Goal: Task Accomplishment & Management: Manage account settings

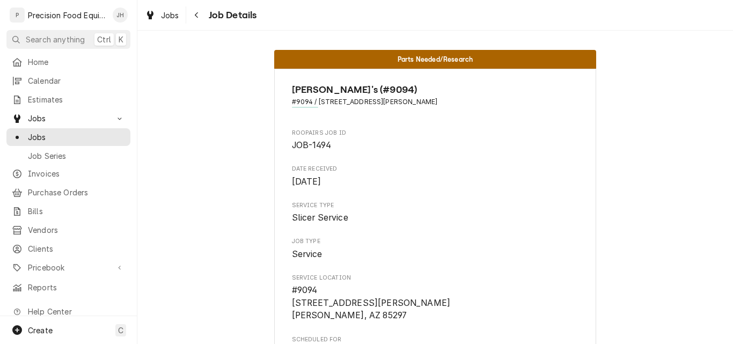
scroll to position [537, 0]
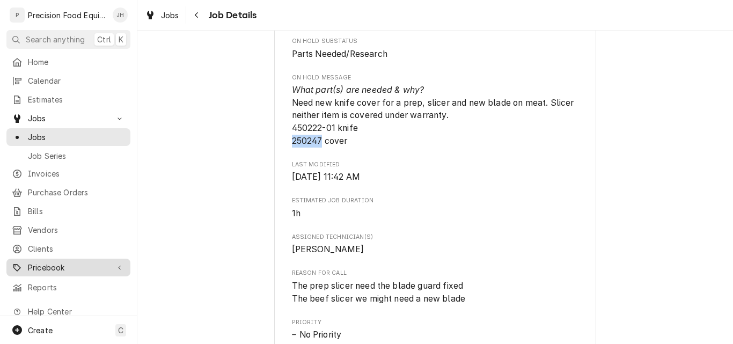
click at [57, 262] on span "Pricebook" at bounding box center [68, 267] width 81 height 11
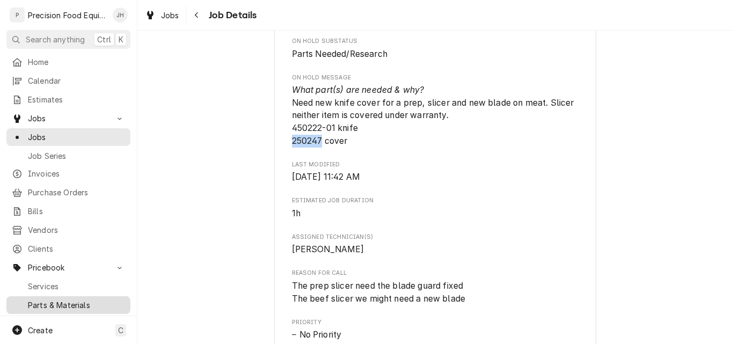
click at [55, 299] on span "Parts & Materials" at bounding box center [76, 304] width 97 height 11
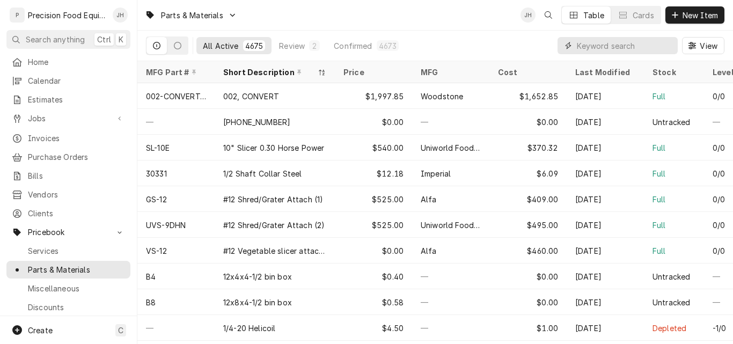
paste input "1178202"
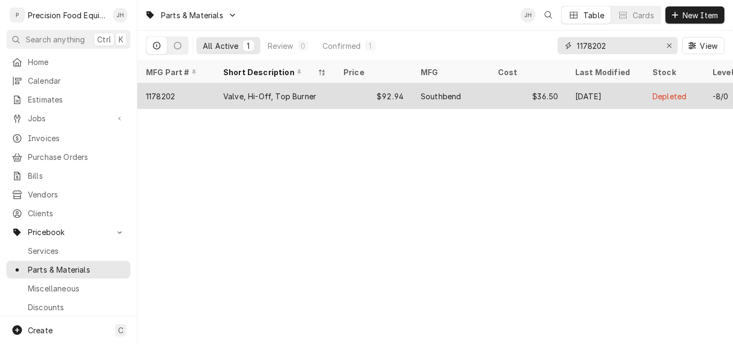
type input "1178202"
click at [216, 98] on div "Valve, Hi-Off, Top Burner" at bounding box center [275, 96] width 120 height 26
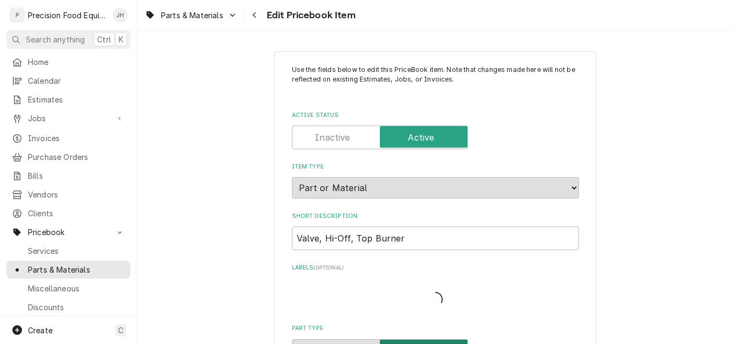
type textarea "x"
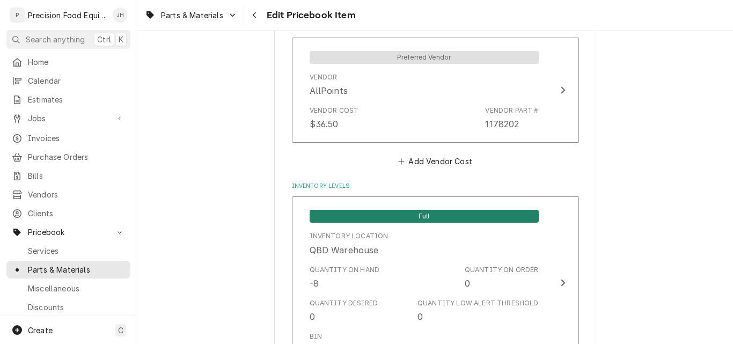
scroll to position [912, 0]
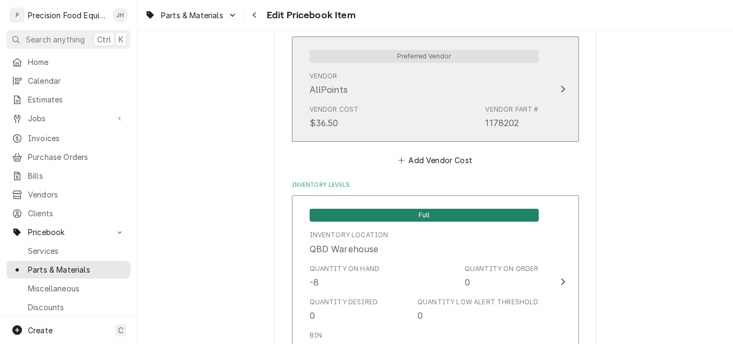
click at [463, 111] on div "Vendor Cost $36.50 Vendor Part # 1178202" at bounding box center [424, 116] width 229 height 33
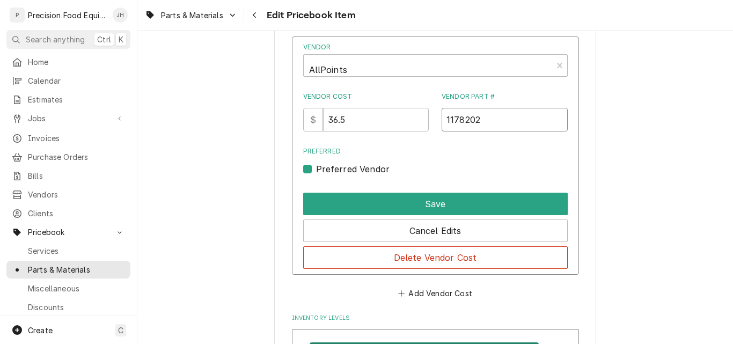
click at [493, 122] on input "1178202" at bounding box center [505, 120] width 126 height 24
drag, startPoint x: 493, startPoint y: 122, endPoint x: 424, endPoint y: 122, distance: 69.2
click at [424, 122] on div "Vendor Cost $ 36.5 Vendor Part # 1178202" at bounding box center [435, 112] width 265 height 40
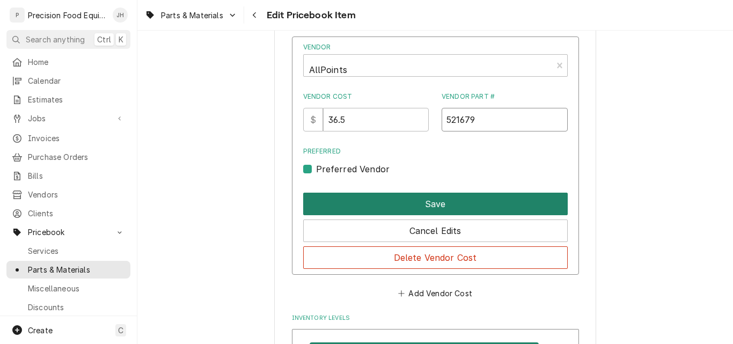
type input "521679"
click at [445, 200] on button "Save" at bounding box center [435, 204] width 265 height 23
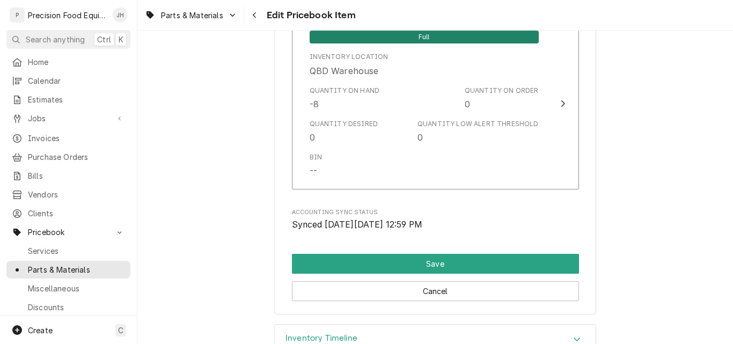
scroll to position [1118, 0]
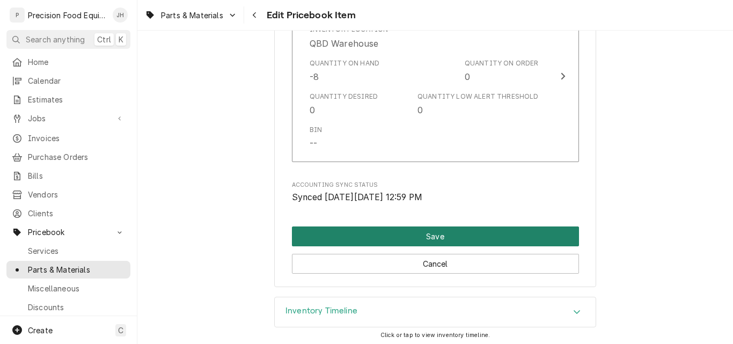
click at [457, 233] on button "Save" at bounding box center [435, 236] width 287 height 20
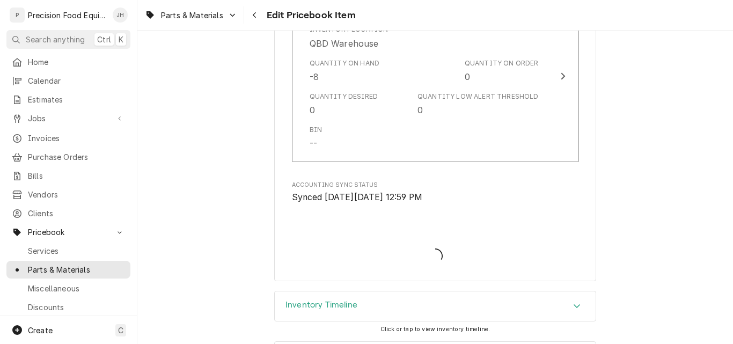
type textarea "x"
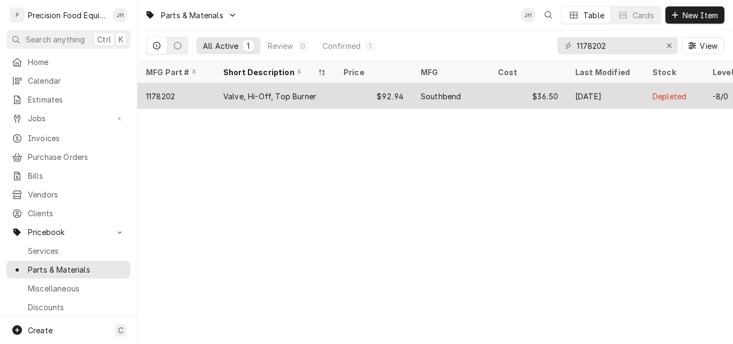
click at [268, 91] on div "Valve, Hi-Off, Top Burner" at bounding box center [269, 96] width 93 height 11
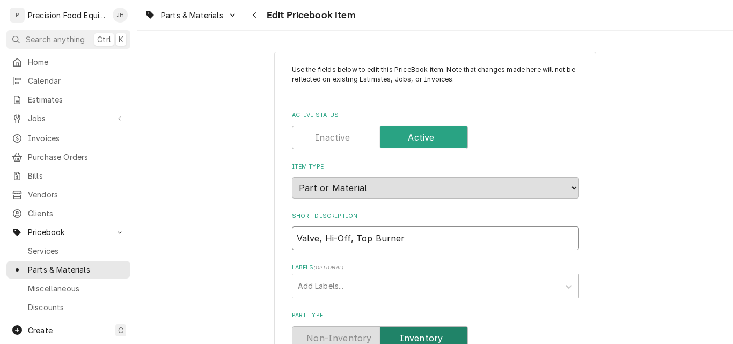
drag, startPoint x: 395, startPoint y: 240, endPoint x: 292, endPoint y: 236, distance: 103.1
click at [292, 236] on input "Valve, Hi-Off, Top Burner" at bounding box center [435, 238] width 287 height 24
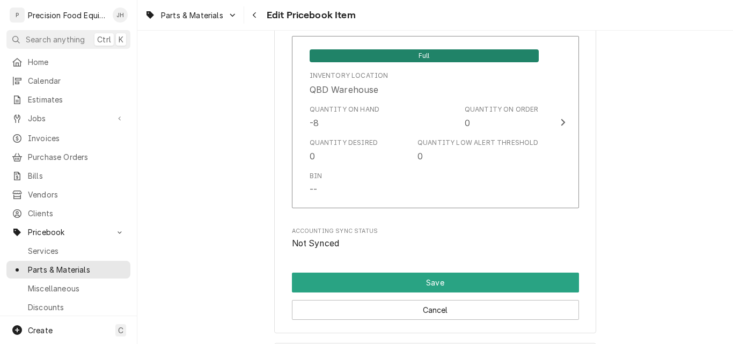
scroll to position [1171, 0]
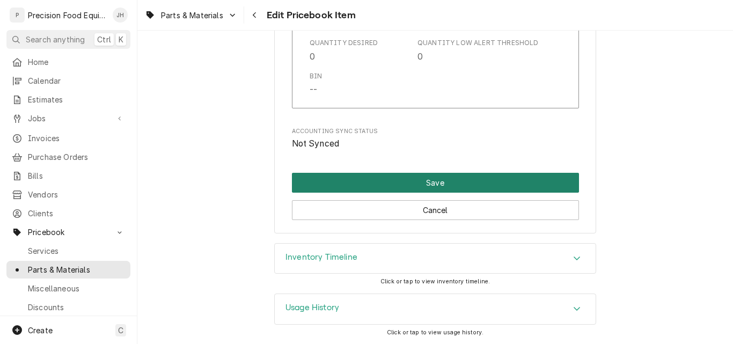
click at [430, 184] on button "Save" at bounding box center [435, 183] width 287 height 20
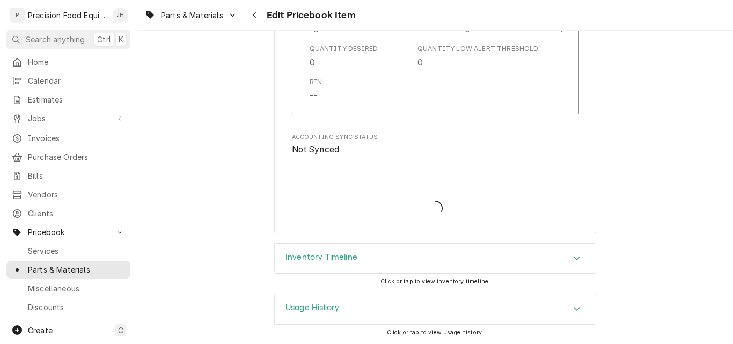
type textarea "x"
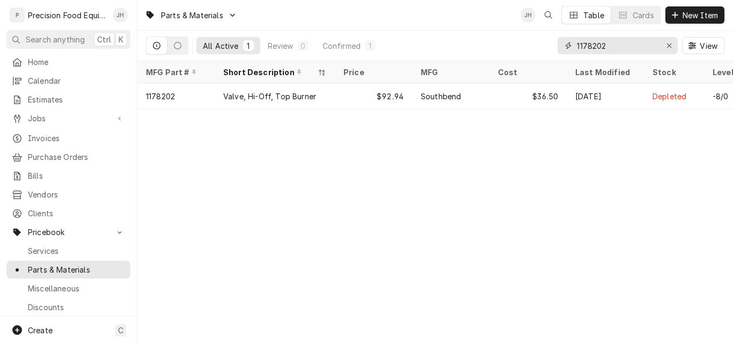
drag, startPoint x: 627, startPoint y: 49, endPoint x: 495, endPoint y: 44, distance: 131.6
click at [495, 44] on div "All Active 1 Review 0 Confirmed 1 1178202 View" at bounding box center [435, 46] width 578 height 30
paste input "Valve, Hi-Off, Top Burner"
type input "Valve, Hi-Off, Top Burner"
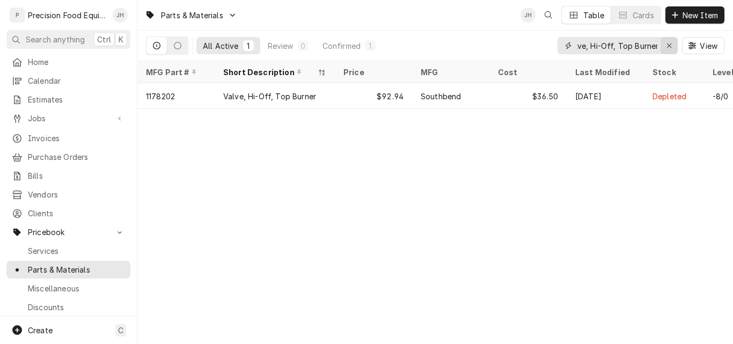
scroll to position [0, 0]
click at [666, 45] on icon "Erase input" at bounding box center [669, 46] width 6 height 8
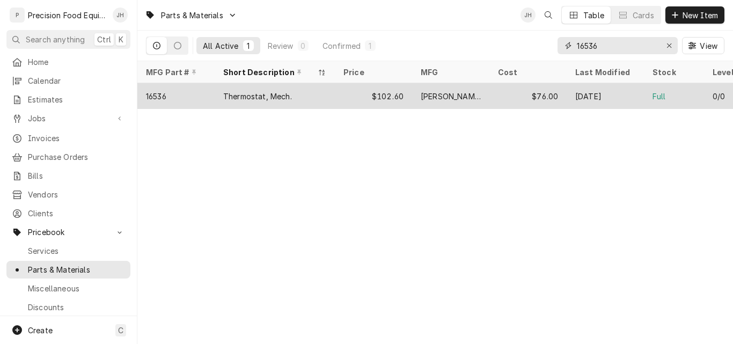
type input "16536"
click at [337, 95] on div "$102.60" at bounding box center [373, 96] width 77 height 26
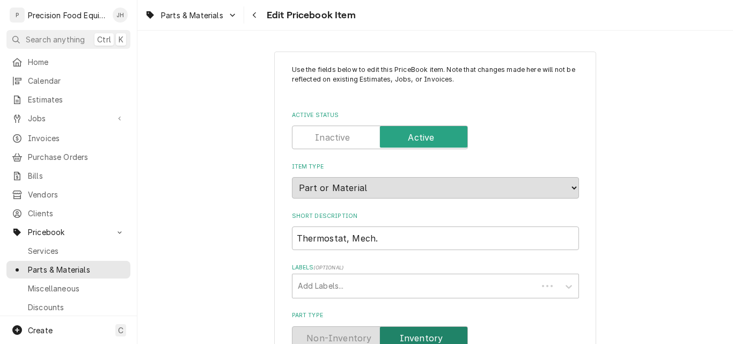
type textarea "x"
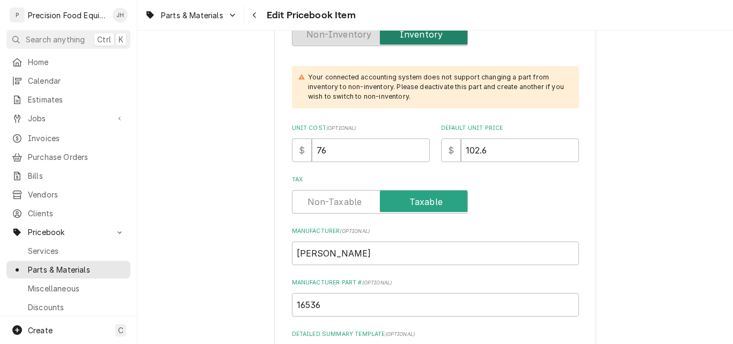
scroll to position [322, 0]
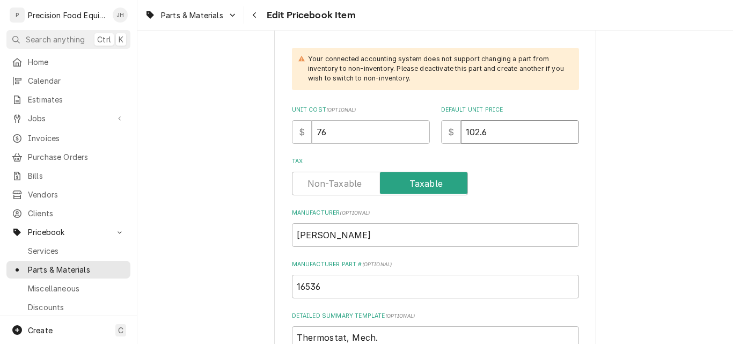
drag, startPoint x: 494, startPoint y: 138, endPoint x: 394, endPoint y: 138, distance: 99.8
click at [394, 138] on div "Unit Cost ( optional ) $ 76 Default Unit Price $ 102.6" at bounding box center [435, 125] width 287 height 38
type input "2"
type textarea "x"
type input "20"
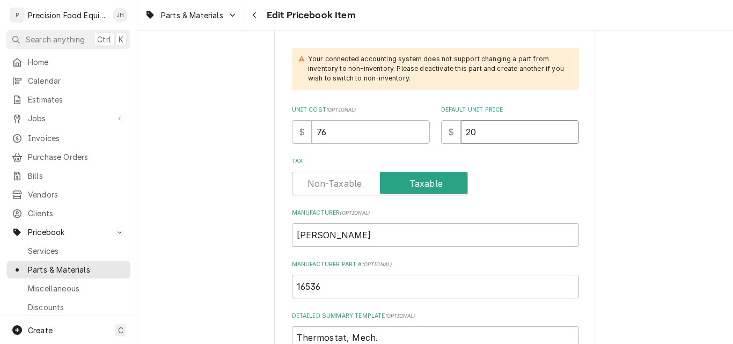
type textarea "x"
type input "206"
type textarea "x"
type input "206.7"
type textarea "x"
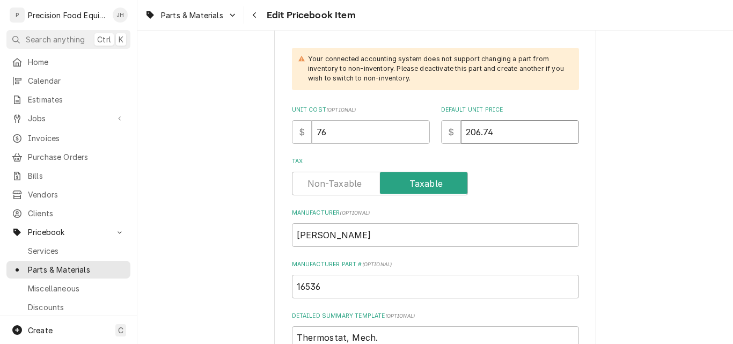
type input "206.74"
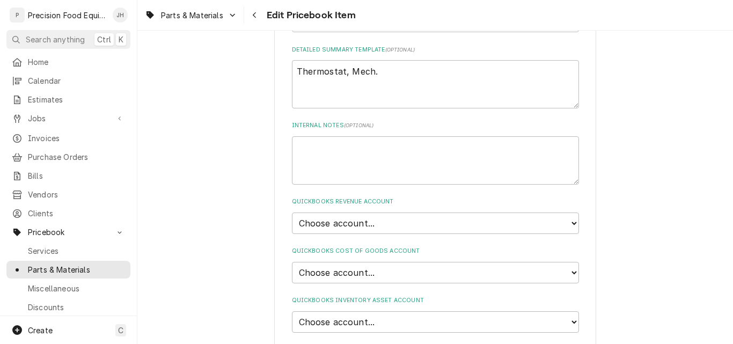
scroll to position [644, 0]
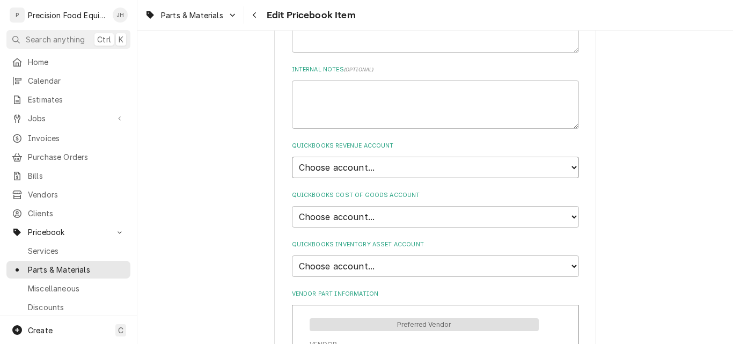
click at [420, 171] on select "Choose account... Discount Income Misc Income Non taxable issues 46600: Parts a…" at bounding box center [435, 167] width 287 height 21
select select "8000000A-1210141275"
click at [292, 157] on select "Choose account... Discount Income Misc Income Non taxable issues 46600: Parts a…" at bounding box center [435, 167] width 287 height 21
type textarea "x"
click at [392, 213] on select "Choose account... Loss Expense Loss Expense 11/3/2014 Loss Expense 11/4/2014 Co…" at bounding box center [435, 216] width 287 height 21
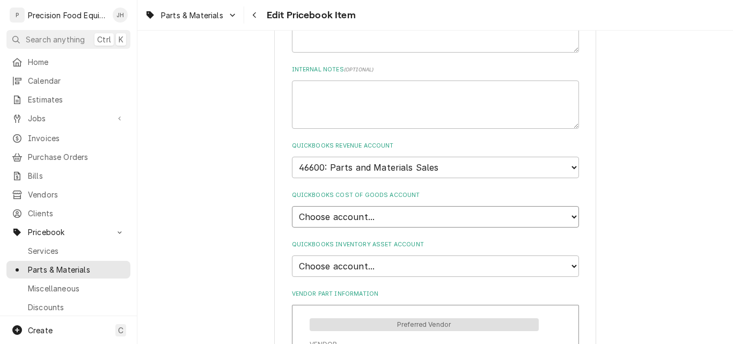
select select "80000023-1210145225"
click at [292, 206] on select "Choose account... Loss Expense Loss Expense 11/3/2014 Loss Expense 11/4/2014 Co…" at bounding box center [435, 216] width 287 height 21
type textarea "x"
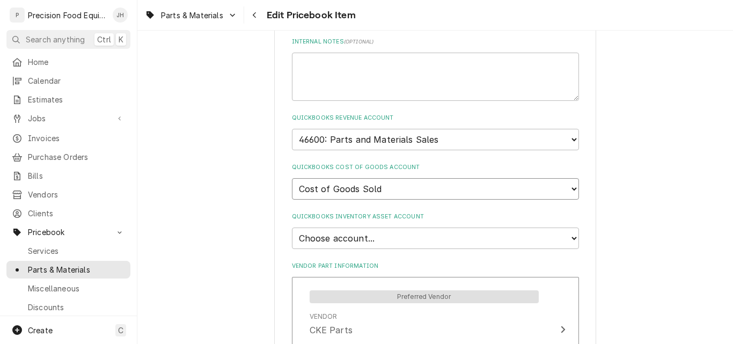
scroll to position [698, 0]
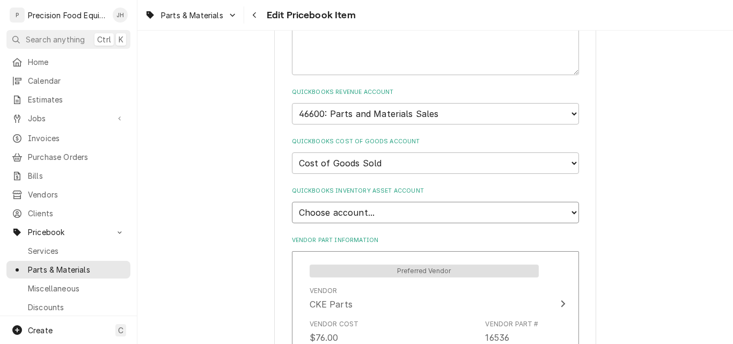
click at [412, 211] on select "Choose account... Undeposited Funds Inventory Asset Payroll Asset" at bounding box center [435, 212] width 287 height 21
select select "80000022-1210145225"
click at [292, 202] on select "Choose account... Undeposited Funds Inventory Asset Payroll Asset" at bounding box center [435, 212] width 287 height 21
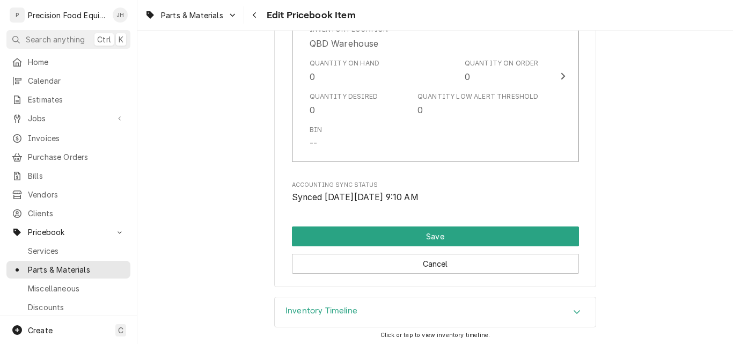
scroll to position [1171, 0]
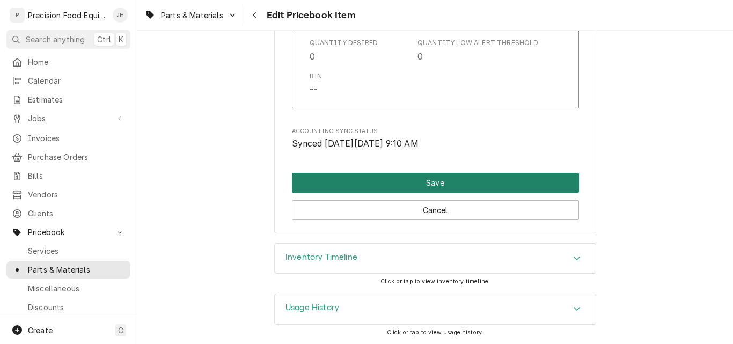
click at [442, 177] on button "Save" at bounding box center [435, 183] width 287 height 20
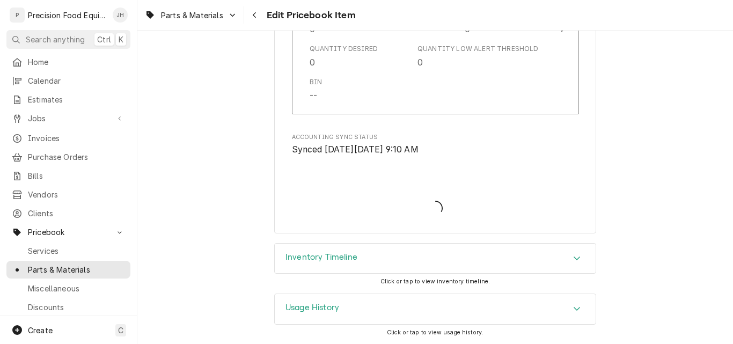
type textarea "x"
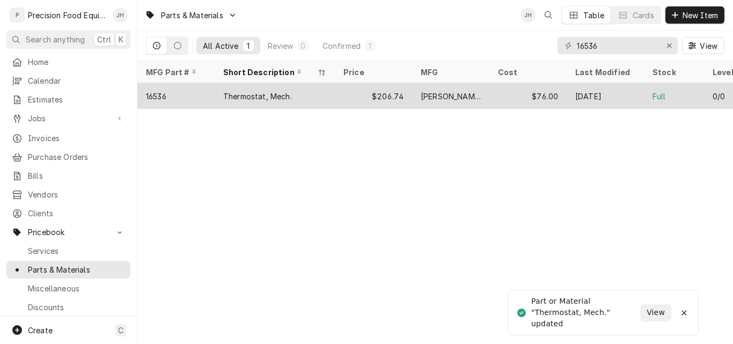
click at [273, 91] on div "Thermostat, Mech." at bounding box center [257, 96] width 69 height 11
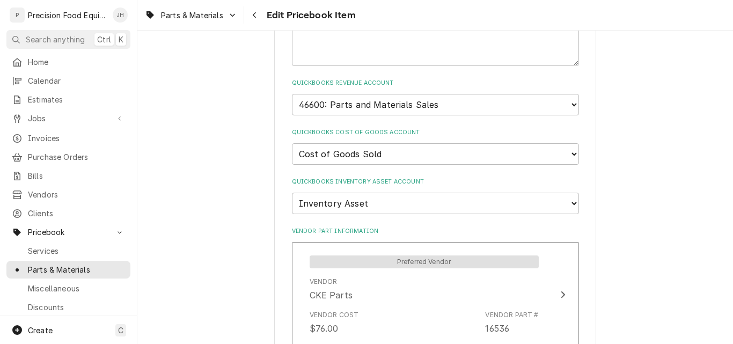
scroll to position [912, 0]
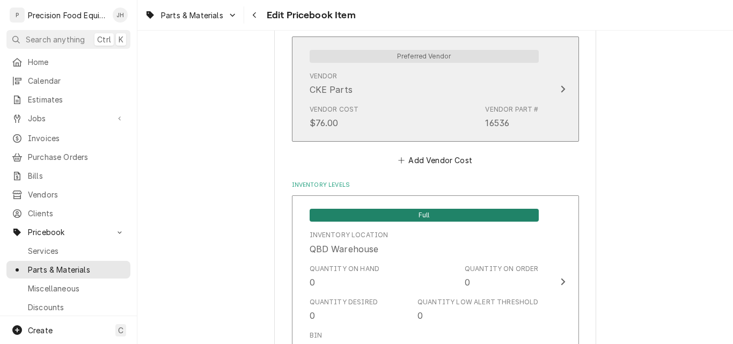
click at [386, 85] on div "Vendor CKE Parts" at bounding box center [424, 83] width 229 height 33
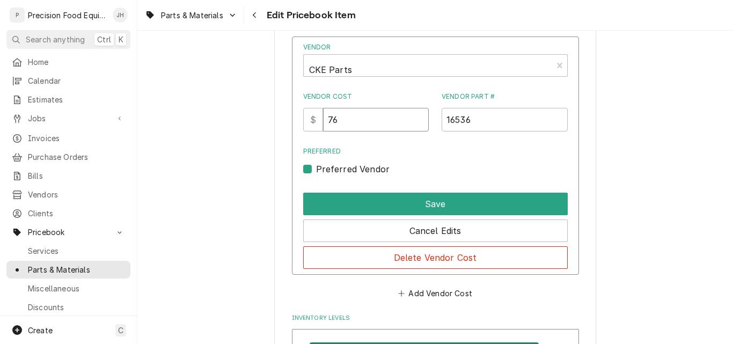
drag, startPoint x: 351, startPoint y: 114, endPoint x: 284, endPoint y: 134, distance: 70.1
click at [295, 134] on div "Vendor CKE Parts Vendor Cost $ 76 Vendor Part # 16536 Preferred Preferred Vendo…" at bounding box center [435, 155] width 287 height 239
type input "53.55"
type textarea "x"
click at [364, 67] on div "Vendor" at bounding box center [428, 70] width 238 height 26
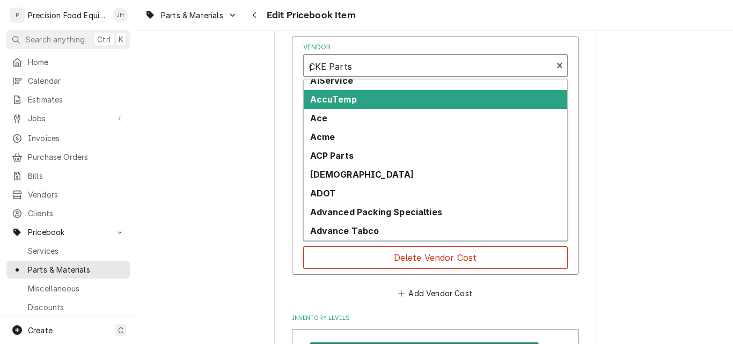
scroll to position [0, 0]
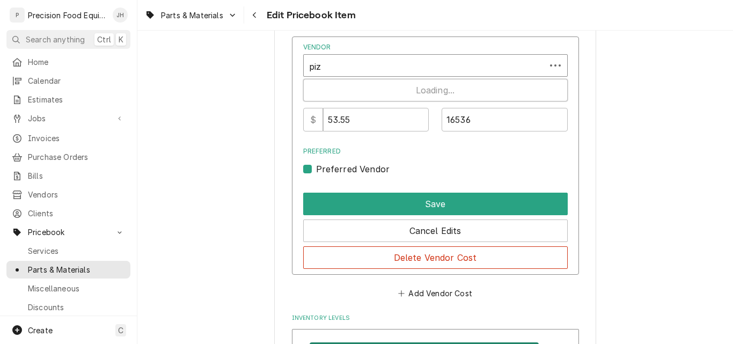
type input "pizz"
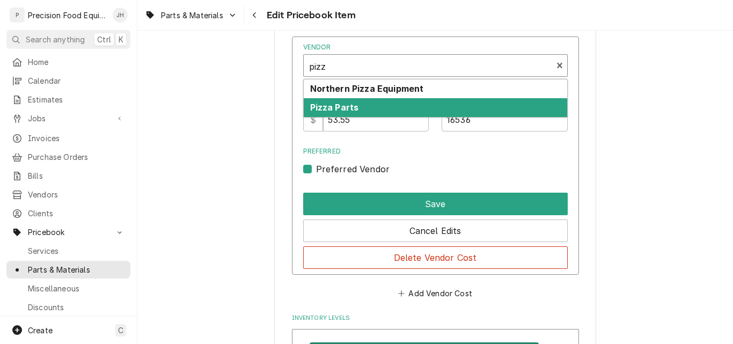
click at [383, 105] on div "Pizza Parts" at bounding box center [435, 107] width 263 height 19
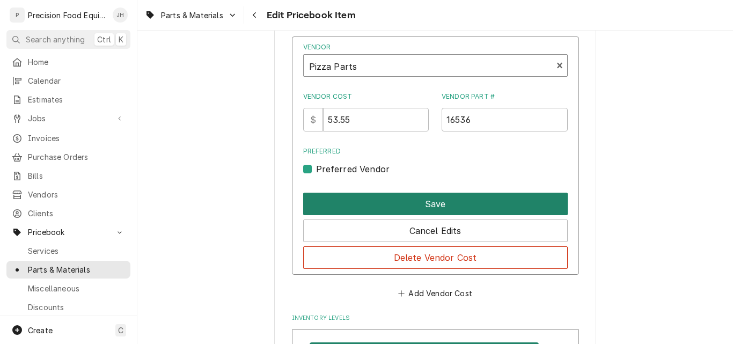
click at [433, 205] on button "Save" at bounding box center [435, 204] width 265 height 23
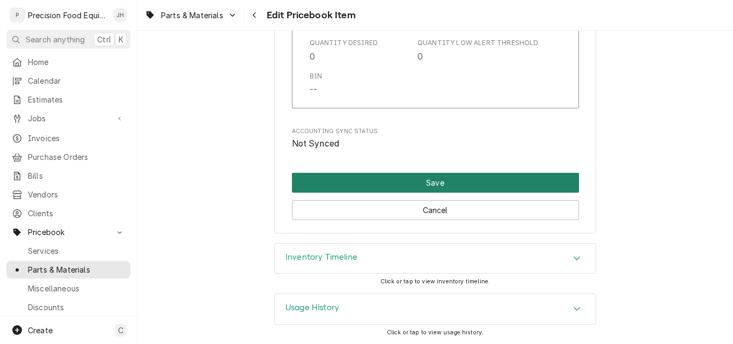
click at [439, 179] on button "Save" at bounding box center [435, 183] width 287 height 20
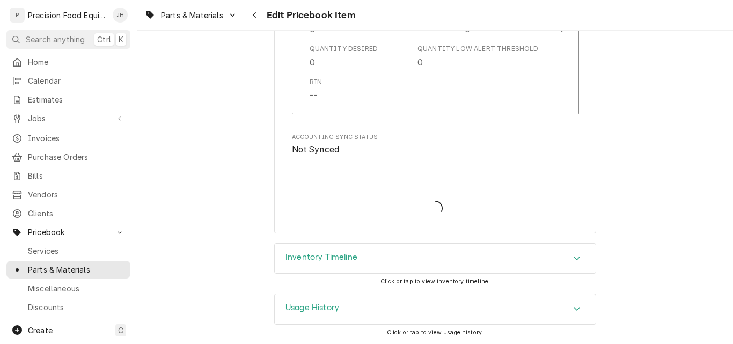
type textarea "x"
